Goal: Task Accomplishment & Management: Manage account settings

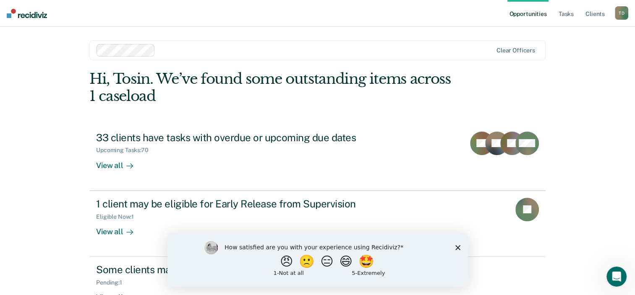
click at [456, 246] on icon "Close survey" at bounding box center [457, 247] width 5 height 5
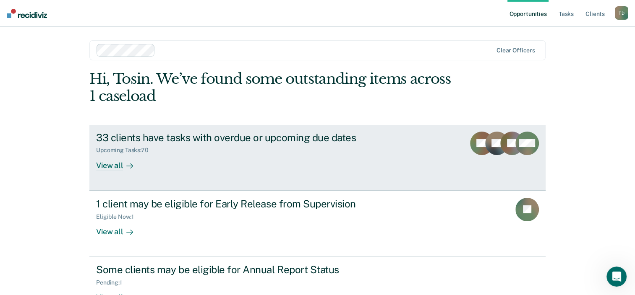
click at [115, 161] on div "View all" at bounding box center [119, 162] width 47 height 16
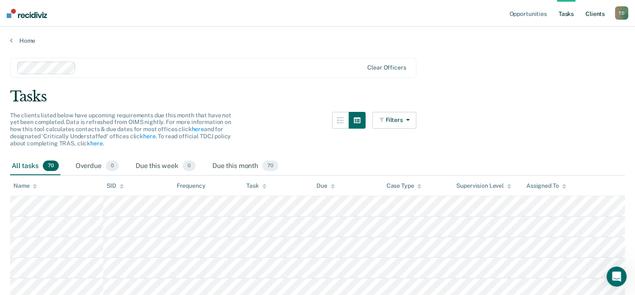
click at [596, 13] on link "Client s" at bounding box center [594, 13] width 23 height 27
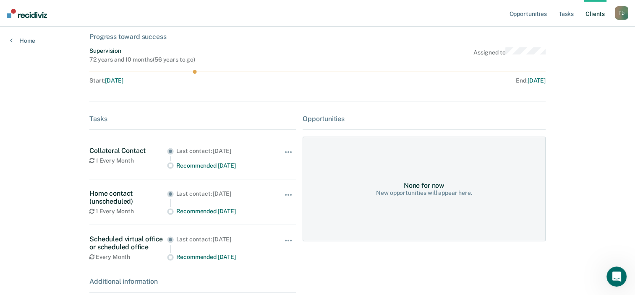
scroll to position [45, 0]
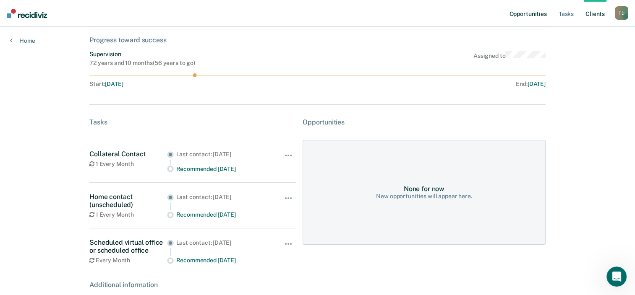
click at [530, 13] on link "Opportunities" at bounding box center [527, 13] width 41 height 27
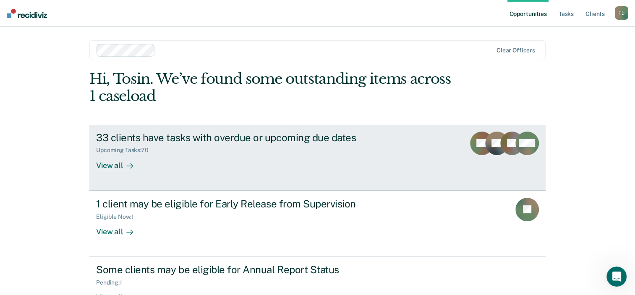
click at [109, 163] on div "View all" at bounding box center [119, 162] width 47 height 16
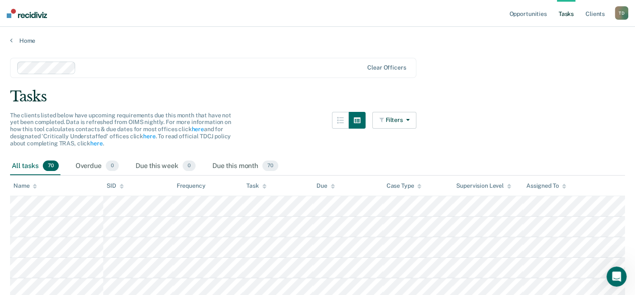
click at [622, 12] on div "T D" at bounding box center [620, 12] width 13 height 13
click at [572, 52] on link "Log Out" at bounding box center [588, 55] width 68 height 7
